Goal: Navigation & Orientation: Find specific page/section

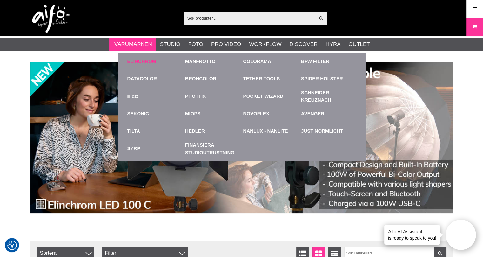
click at [147, 62] on link "Elinchrom" at bounding box center [141, 61] width 29 height 7
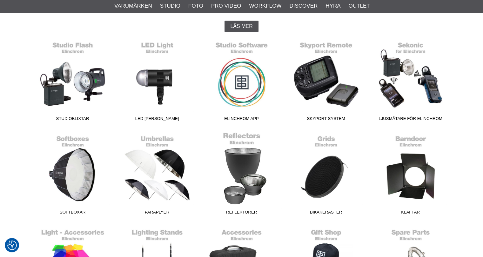
scroll to position [222, 0]
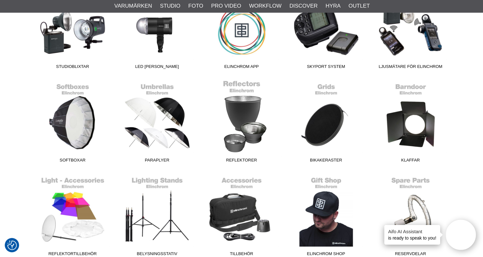
click at [240, 128] on link "Reflektorer" at bounding box center [241, 123] width 84 height 86
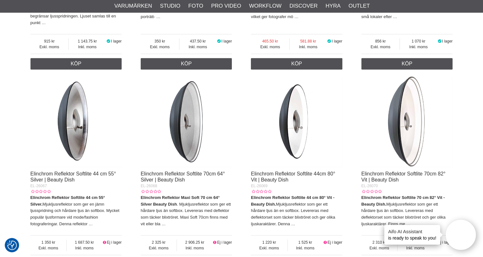
scroll to position [444, 0]
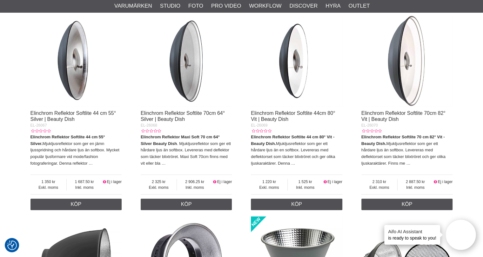
click at [260, 125] on span "EL-26069" at bounding box center [259, 125] width 17 height 4
copy div "EL-26069"
click at [297, 137] on strong "Elinchrom Reflektor Softlite 44 cm 80° Vit - Beauty Dish." at bounding box center [292, 140] width 83 height 11
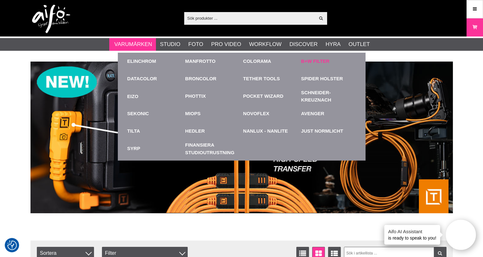
click at [311, 59] on link "B+W Filter" at bounding box center [315, 61] width 28 height 7
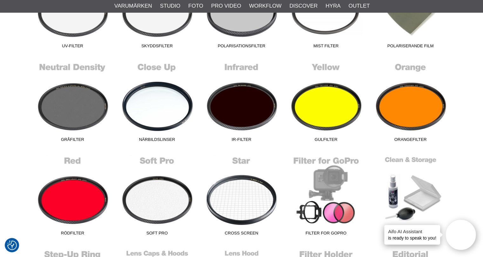
scroll to position [254, 0]
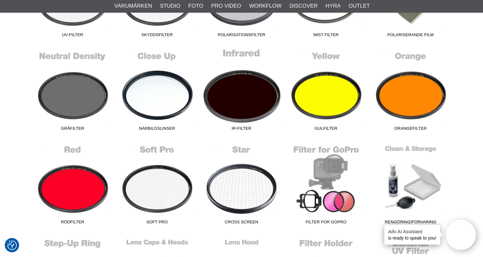
click at [246, 98] on link "IR-Filter" at bounding box center [241, 91] width 84 height 86
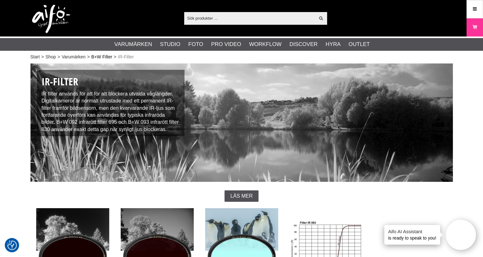
click at [104, 55] on link "B+W Filter" at bounding box center [101, 57] width 21 height 7
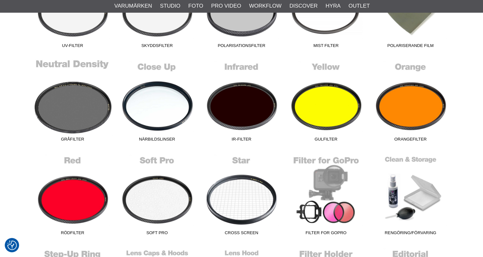
scroll to position [254, 0]
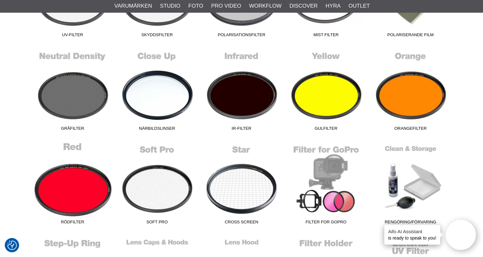
click at [68, 184] on link "Rödfilter" at bounding box center [72, 185] width 84 height 86
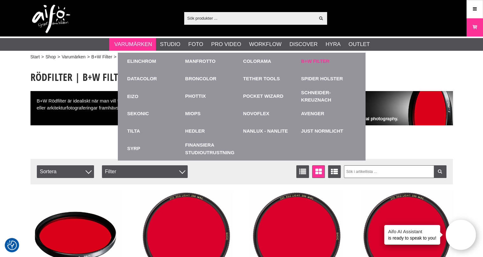
click at [308, 62] on link "B+W Filter" at bounding box center [315, 61] width 28 height 7
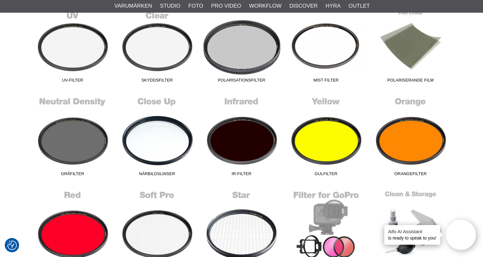
scroll to position [222, 0]
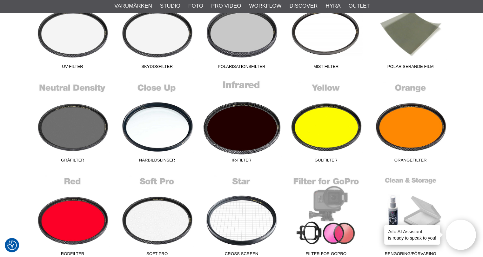
click at [236, 126] on link "IR-Filter" at bounding box center [241, 123] width 84 height 86
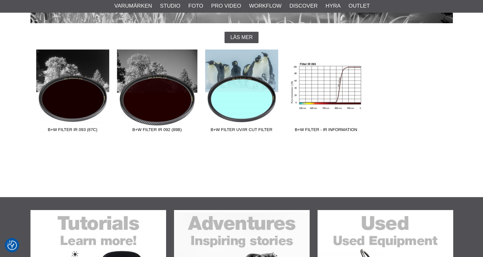
scroll to position [159, 0]
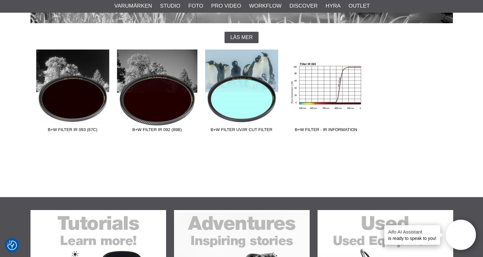
click at [149, 105] on link "B+W Filter IR 092 (89B)" at bounding box center [157, 93] width 84 height 86
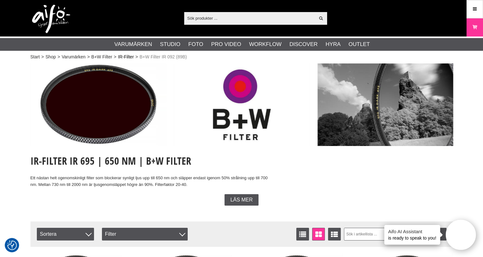
click at [118, 56] on link "IR-Filter" at bounding box center [126, 57] width 16 height 7
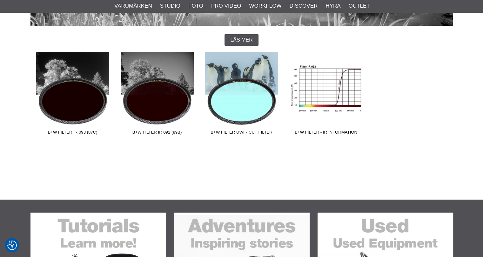
scroll to position [159, 0]
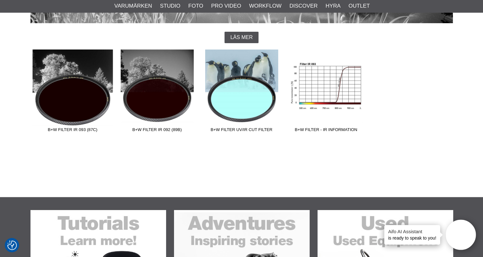
click at [73, 116] on link "B+W Filter IR 093 (87C)" at bounding box center [72, 93] width 84 height 86
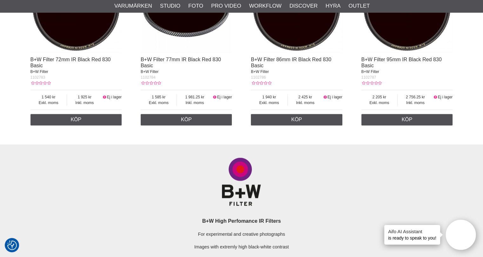
scroll to position [825, 0]
